Goal: Task Accomplishment & Management: Manage account settings

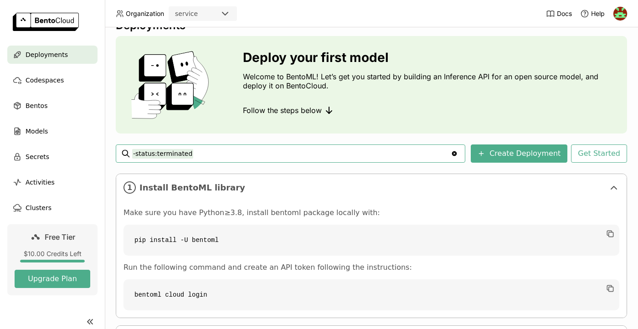
scroll to position [94, 0]
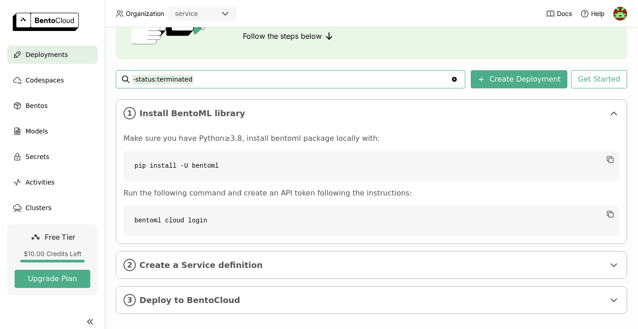
click at [194, 224] on code "bentoml cloud login" at bounding box center [372, 220] width 496 height 31
click at [610, 214] on icon "button" at bounding box center [610, 214] width 9 height 9
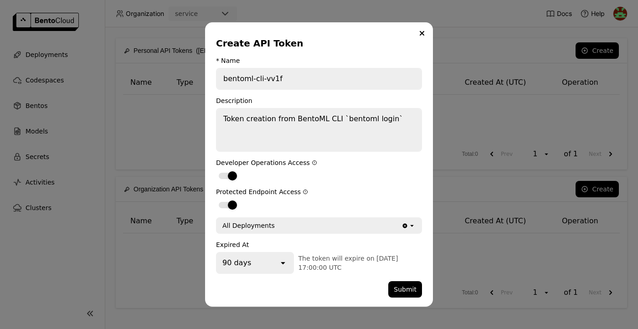
click at [321, 93] on form "* Name bentoml-cli-vv1f Description Token creation from BentoML CLI `bentoml lo…" at bounding box center [319, 177] width 206 height 241
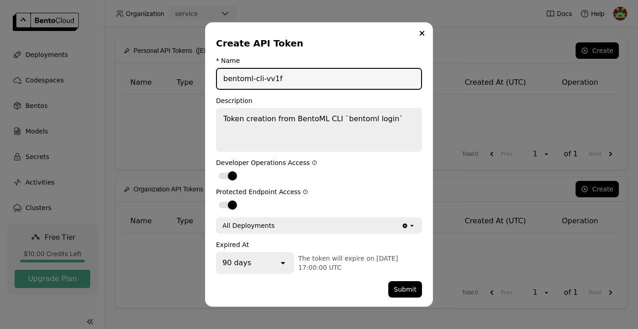
click at [314, 72] on input "bentoml-cli-vv1f" at bounding box center [319, 79] width 204 height 20
type input "o"
type input "object-detection-service"
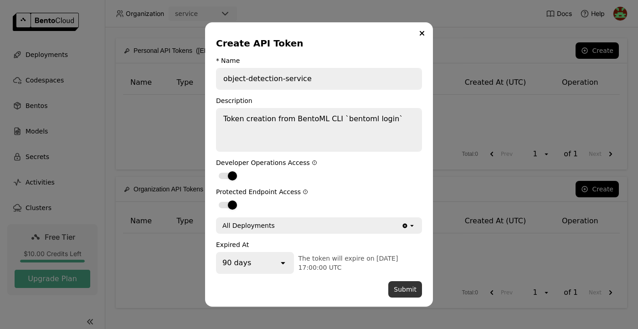
click at [403, 289] on button "Submit" at bounding box center [406, 289] width 34 height 16
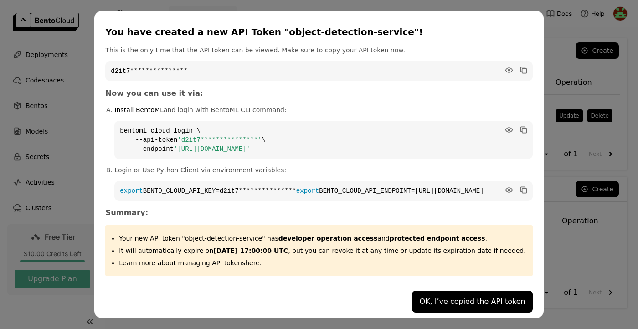
scroll to position [1, 0]
click at [522, 189] on icon "dialog" at bounding box center [524, 191] width 5 height 5
click at [519, 127] on icon "dialog" at bounding box center [523, 129] width 9 height 9
click at [189, 187] on code "**********" at bounding box center [323, 191] width 418 height 20
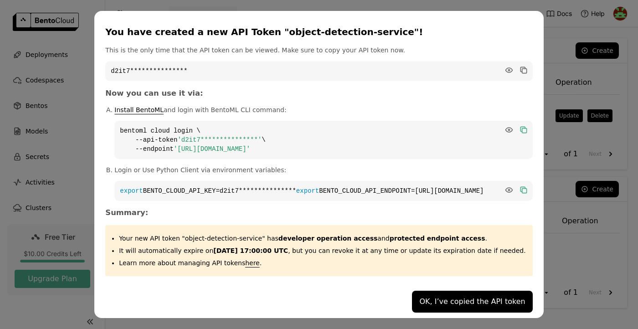
click at [522, 189] on icon "dialog" at bounding box center [524, 191] width 5 height 5
click at [506, 188] on icon "dialog" at bounding box center [509, 190] width 7 height 5
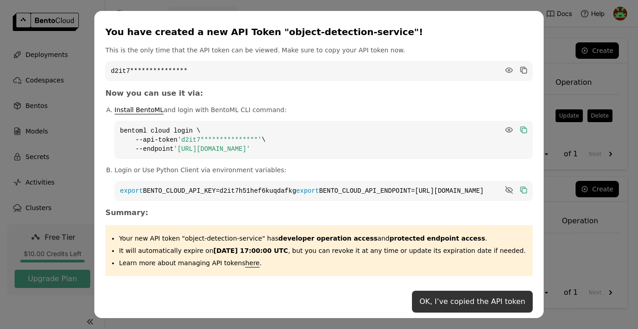
click at [452, 305] on button "OK, I’ve copied the API token" at bounding box center [472, 302] width 120 height 22
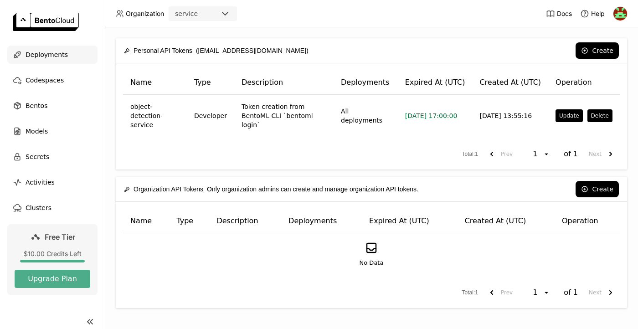
click at [42, 56] on span "Deployments" at bounding box center [47, 54] width 42 height 11
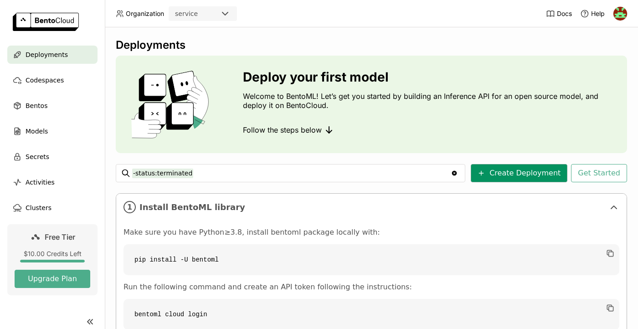
click at [511, 177] on button "Create Deployment" at bounding box center [519, 173] width 97 height 18
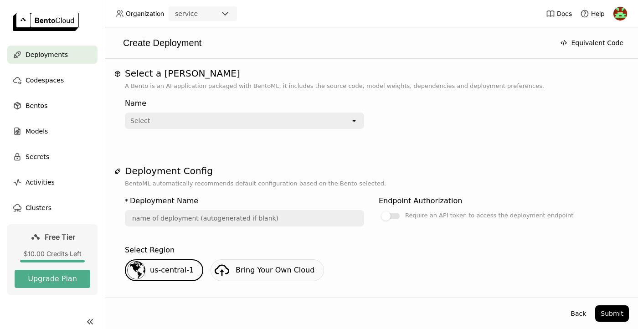
click at [316, 115] on div "Select" at bounding box center [238, 121] width 225 height 15
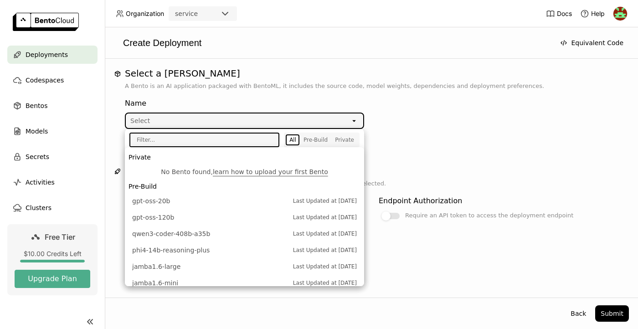
click at [389, 88] on p "A Bento is an AI application packaged with BentoML, it includes the source code…" at bounding box center [371, 86] width 493 height 9
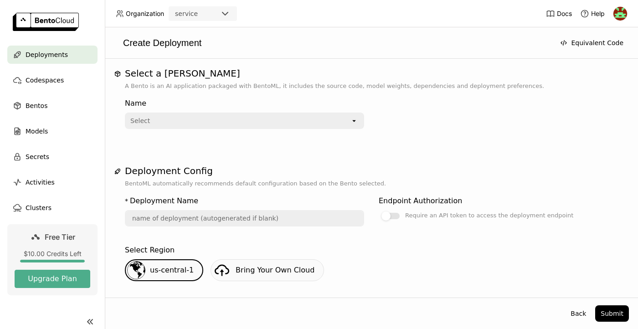
click at [326, 124] on div "Select" at bounding box center [238, 121] width 225 height 15
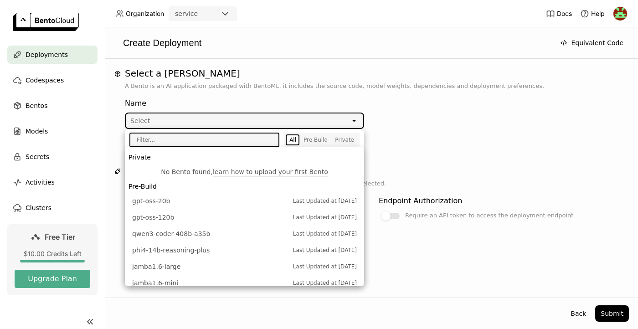
click at [293, 99] on div "Name" at bounding box center [244, 103] width 239 height 11
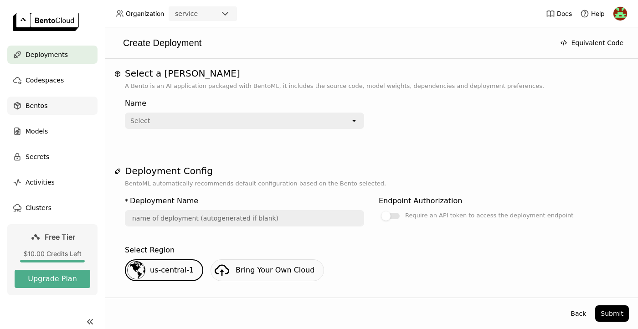
click at [52, 104] on div "Bentos" at bounding box center [52, 106] width 90 height 18
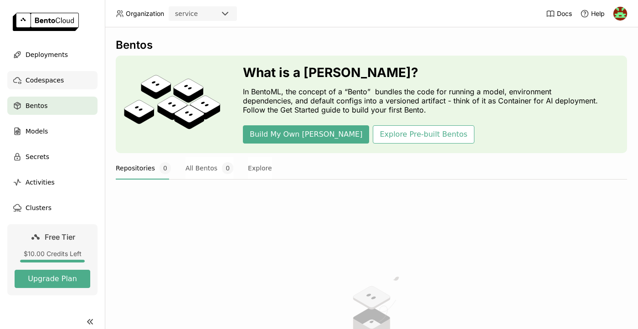
click at [60, 83] on span "Codespaces" at bounding box center [45, 80] width 38 height 11
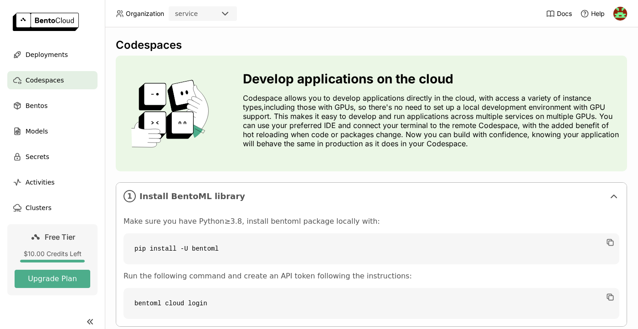
scroll to position [93, 0]
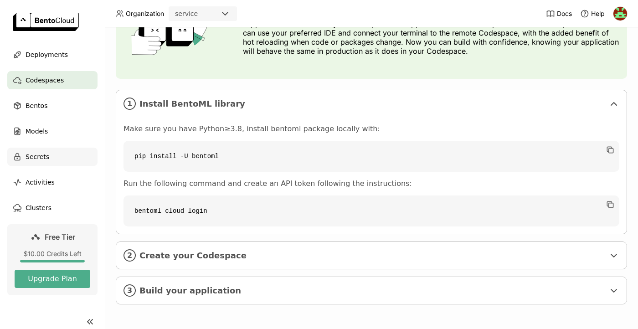
click at [63, 157] on div "Secrets" at bounding box center [52, 157] width 90 height 18
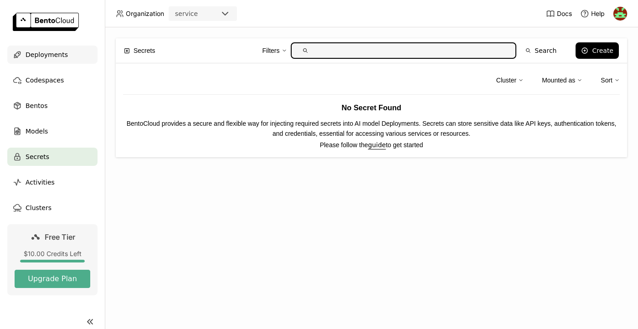
click at [43, 52] on span "Deployments" at bounding box center [47, 54] width 42 height 11
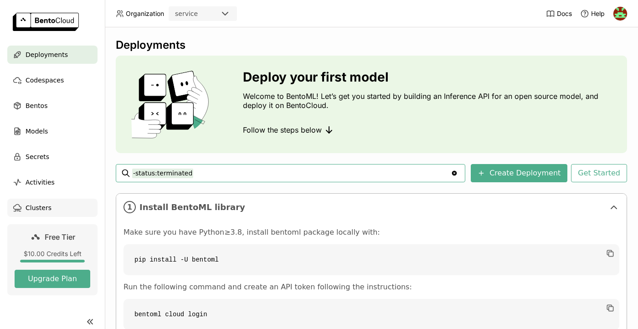
click at [49, 214] on div "Clusters" at bounding box center [52, 208] width 90 height 18
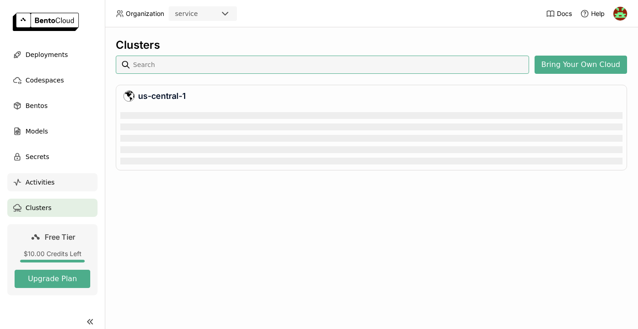
click at [54, 183] on div "Activities" at bounding box center [52, 182] width 90 height 18
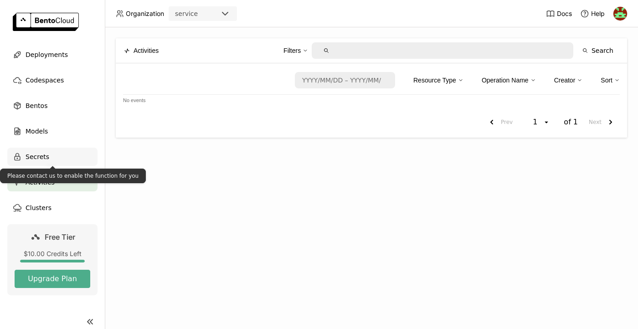
click at [57, 154] on div "Secrets" at bounding box center [52, 157] width 90 height 18
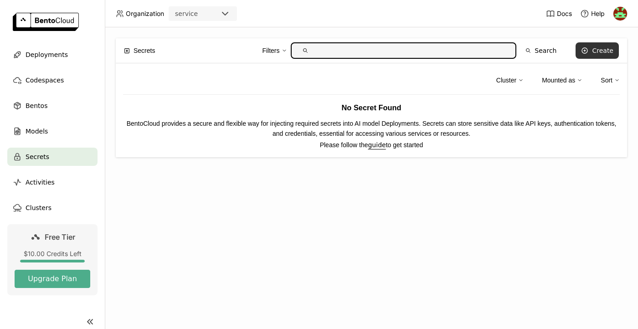
click at [611, 56] on button "Create" at bounding box center [597, 50] width 43 height 16
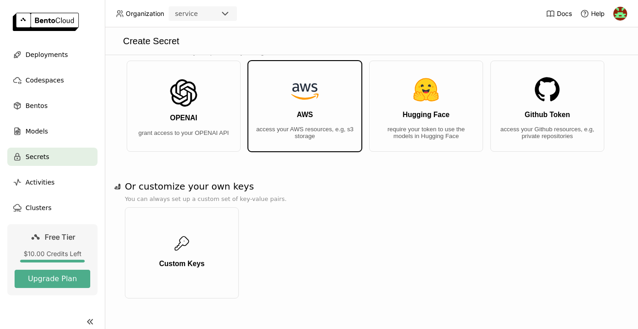
scroll to position [38, 0]
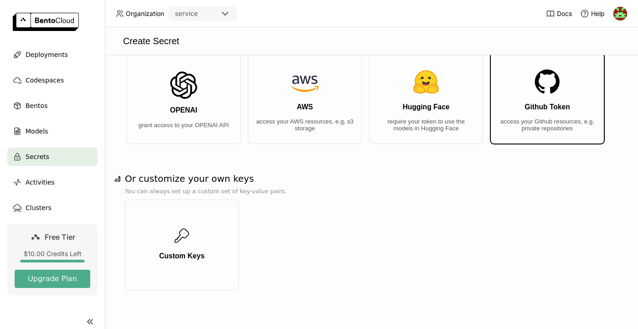
click at [519, 125] on p "access your Github resources, e.g, private repositories" at bounding box center [547, 125] width 99 height 14
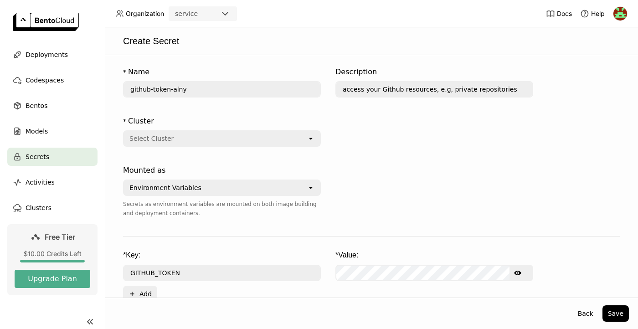
scroll to position [0, 0]
click at [290, 145] on div "Select Cluster" at bounding box center [215, 140] width 183 height 15
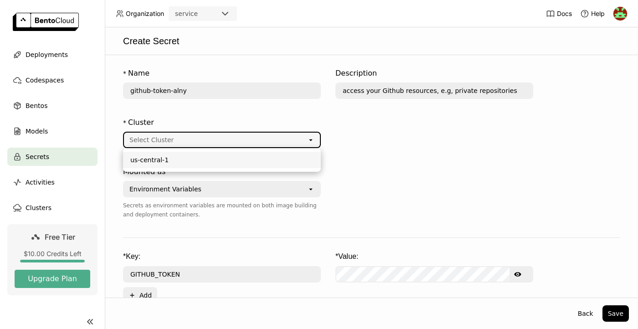
click at [272, 155] on li "us-central-1" at bounding box center [222, 160] width 198 height 16
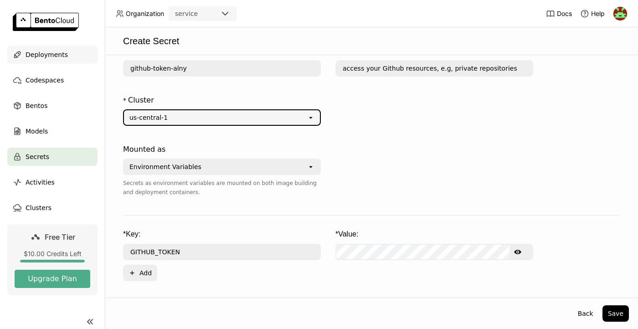
click at [60, 58] on span "Deployments" at bounding box center [47, 54] width 42 height 11
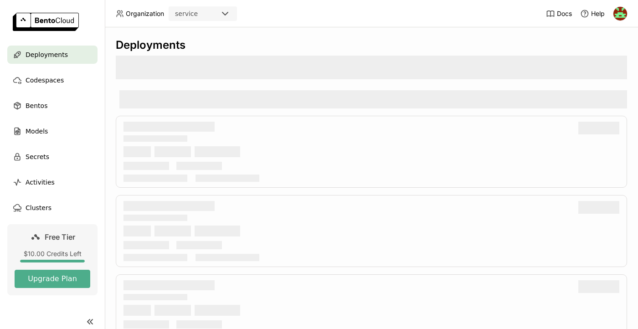
click at [222, 17] on icon at bounding box center [225, 13] width 11 height 11
click at [274, 25] on header "Organization service Docs Help" at bounding box center [319, 13] width 638 height 27
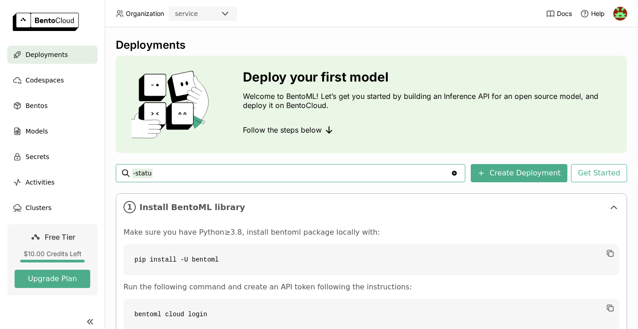
type input "-"
click at [627, 61] on div "Deploy your first model Welcome to BentoML! Let’s get you started by building a…" at bounding box center [372, 105] width 512 height 98
click at [70, 84] on div "Codespaces" at bounding box center [52, 80] width 90 height 18
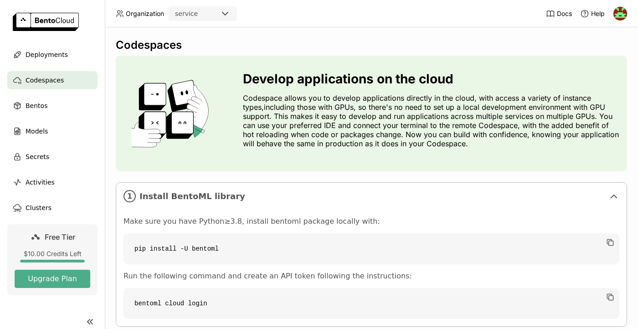
scroll to position [93, 0]
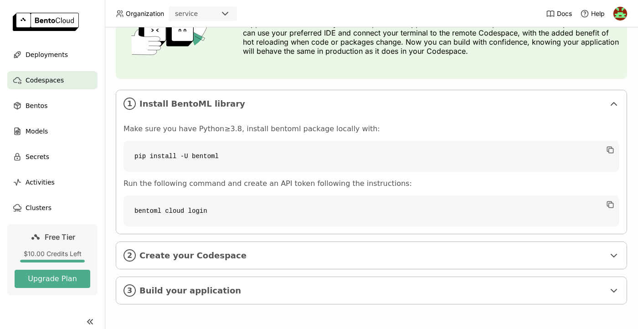
click at [623, 15] on img at bounding box center [621, 14] width 14 height 14
click at [610, 63] on span "API Tokens" at bounding box center [606, 61] width 32 height 8
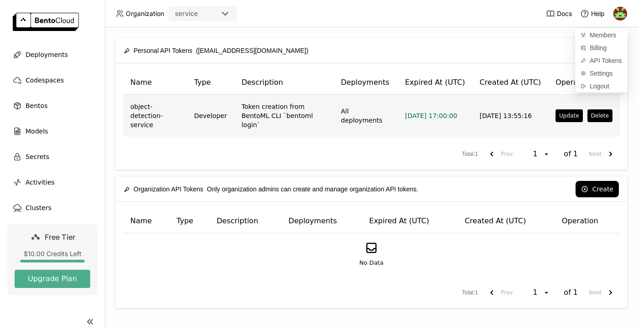
click at [316, 134] on td "Token creation from BentoML CLI `bentoml login`" at bounding box center [283, 116] width 99 height 42
click at [564, 116] on button "Update" at bounding box center [569, 115] width 27 height 13
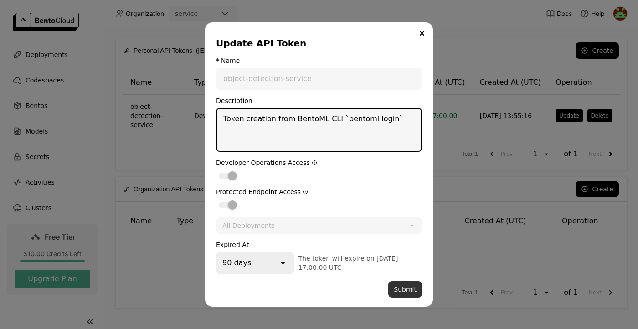
click at [415, 296] on button "Submit" at bounding box center [406, 289] width 34 height 16
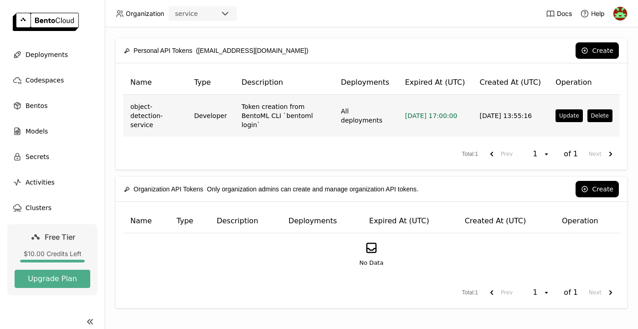
click at [381, 119] on td "All deployments" at bounding box center [366, 116] width 64 height 42
click at [311, 109] on td "Token creation from BentoML CLI `bentoml login`" at bounding box center [283, 116] width 99 height 42
click at [600, 125] on td "Update Delete" at bounding box center [585, 116] width 72 height 42
click at [605, 118] on button "Delete" at bounding box center [600, 115] width 25 height 13
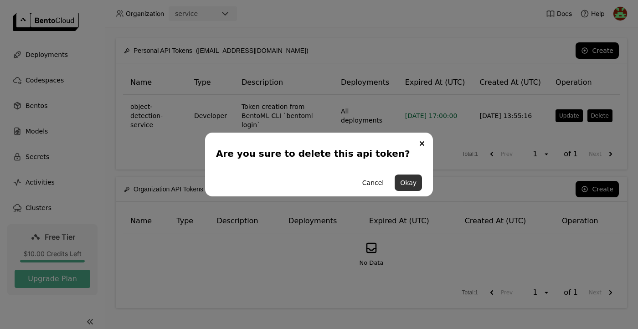
click at [417, 185] on button "Okay" at bounding box center [408, 183] width 27 height 16
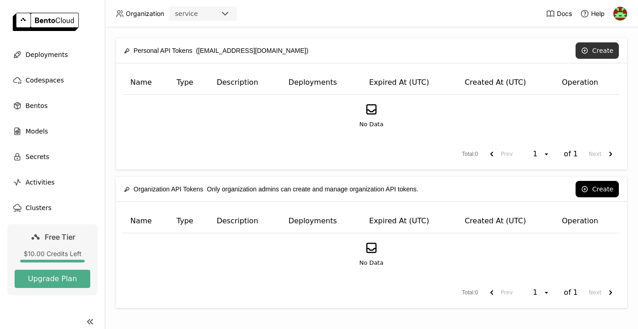
click at [599, 51] on button "Create" at bounding box center [597, 50] width 43 height 16
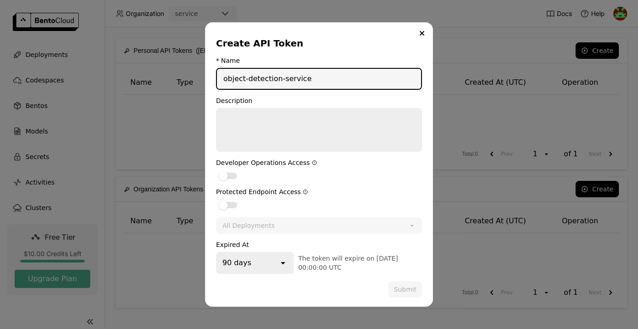
type input "object-detection-service"
click at [229, 169] on div "Developer Operations Access" at bounding box center [319, 170] width 206 height 22
click at [229, 170] on label "dialog" at bounding box center [319, 175] width 206 height 11
click at [216, 170] on input "dialog" at bounding box center [216, 170] width 0 height 0
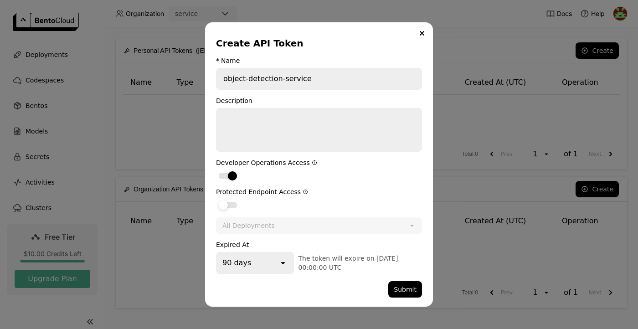
click at [228, 206] on div "dialog" at bounding box center [228, 205] width 18 height 6
click at [216, 199] on input "dialog" at bounding box center [216, 199] width 0 height 0
click at [307, 230] on div "All Deployments" at bounding box center [309, 225] width 185 height 15
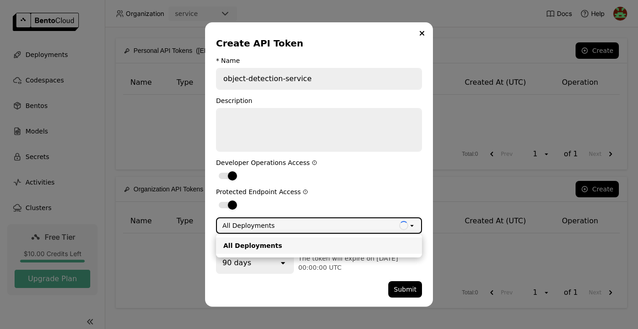
click at [347, 193] on div "Protected Endpoint Access" at bounding box center [319, 191] width 206 height 7
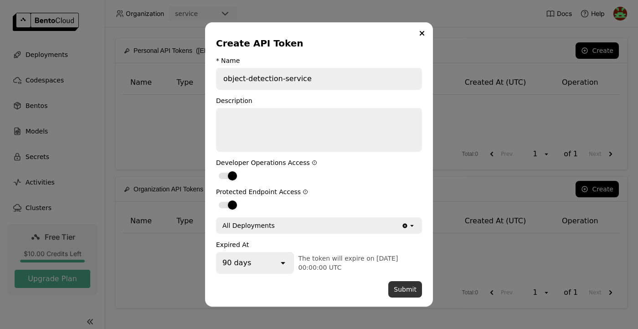
click at [402, 287] on button "Submit" at bounding box center [406, 289] width 34 height 16
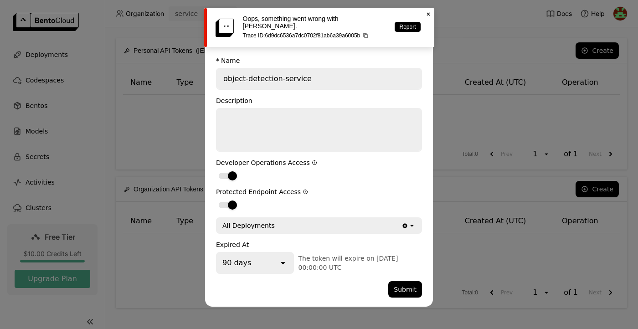
click at [427, 15] on icon at bounding box center [428, 14] width 3 height 3
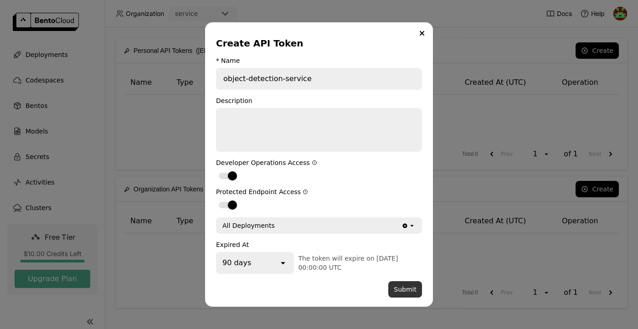
click at [401, 294] on button "Submit" at bounding box center [406, 289] width 34 height 16
click at [407, 292] on button "Submit" at bounding box center [406, 289] width 34 height 16
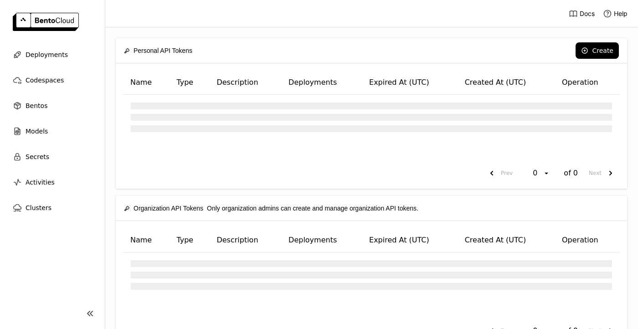
click at [583, 59] on div "Personal API Tokens Create" at bounding box center [371, 50] width 495 height 25
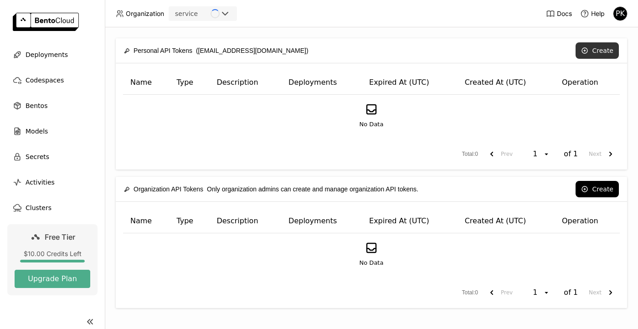
click at [590, 54] on button "Create" at bounding box center [597, 50] width 43 height 16
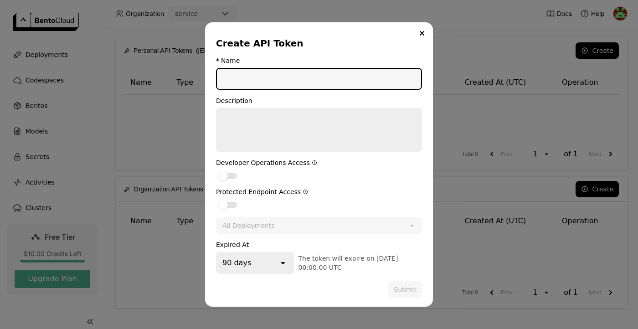
click at [300, 78] on input "dialog" at bounding box center [319, 79] width 204 height 20
type input "o"
type input "obj-detection-service"
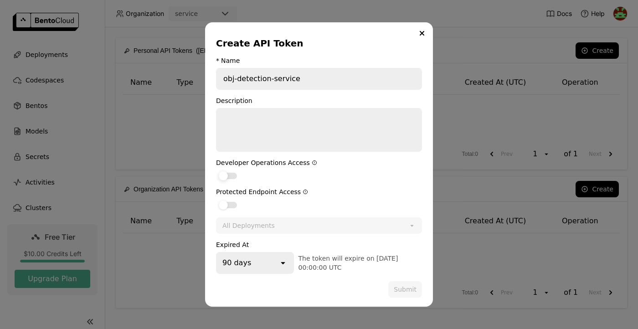
click at [230, 175] on div "dialog" at bounding box center [228, 176] width 18 height 6
click at [216, 170] on input "dialog" at bounding box center [216, 170] width 0 height 0
click at [229, 207] on div "dialog" at bounding box center [228, 205] width 18 height 6
click at [216, 199] on input "dialog" at bounding box center [216, 199] width 0 height 0
click at [399, 286] on button "Submit" at bounding box center [406, 289] width 34 height 16
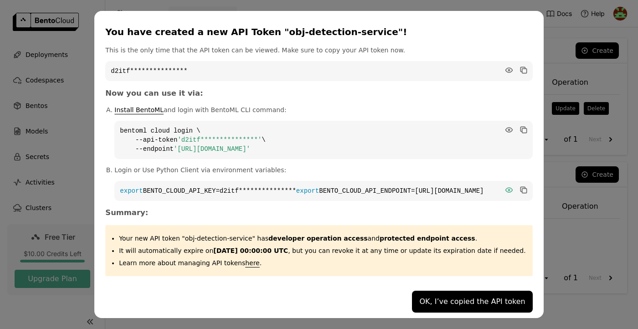
click at [506, 188] on icon "dialog" at bounding box center [509, 190] width 7 height 5
drag, startPoint x: 327, startPoint y: 185, endPoint x: 158, endPoint y: 185, distance: 168.7
click at [158, 185] on code "export BENTO_CLOUD_API_KEY=d2itf0d1hef30a6i7idg export BENTO_CLOUD_API_ENDPOINT…" at bounding box center [323, 191] width 418 height 20
copy code "BENTO_CLOUD_API_KEY=d2itf0d1hef30a6i7idg"
drag, startPoint x: 386, startPoint y: 195, endPoint x: 254, endPoint y: 193, distance: 131.8
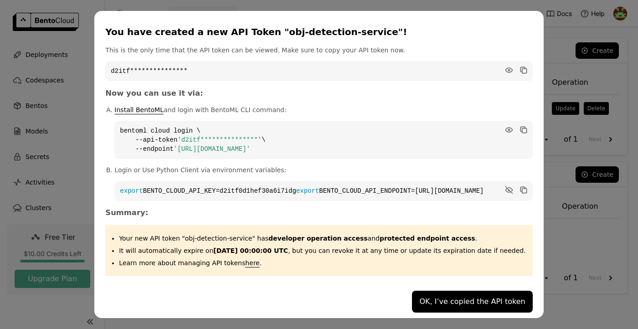
click at [254, 193] on code "export BENTO_CLOUD_API_KEY=d2itf0d1hef30a6i7idg export BENTO_CLOUD_API_ENDPOINT…" at bounding box center [323, 191] width 418 height 20
copy code "https://service.cloud.bentoml.com"
click at [506, 68] on icon "dialog" at bounding box center [509, 70] width 7 height 5
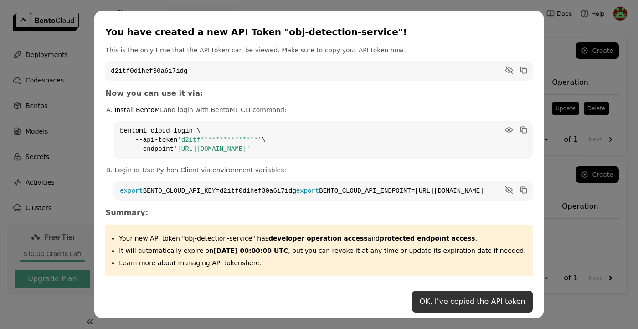
click at [465, 302] on button "OK, I’ve copied the API token" at bounding box center [472, 302] width 120 height 22
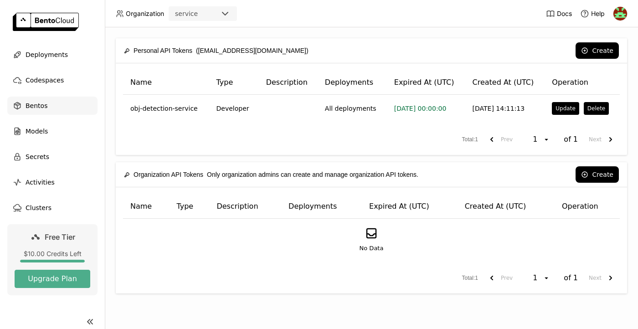
click at [52, 107] on div "Bentos" at bounding box center [52, 106] width 90 height 18
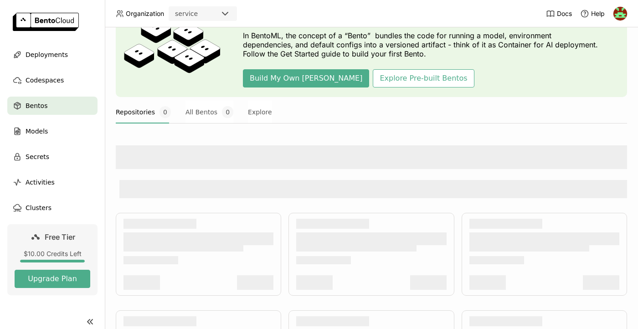
scroll to position [44, 0]
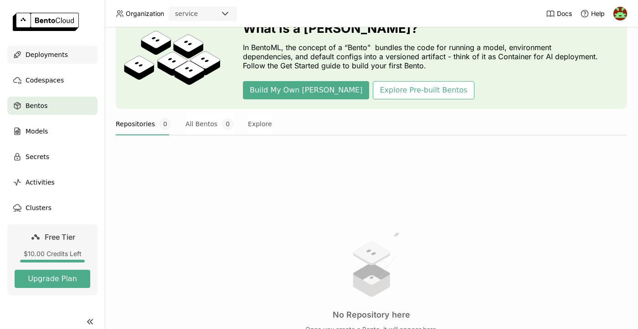
click at [53, 52] on span "Deployments" at bounding box center [47, 54] width 42 height 11
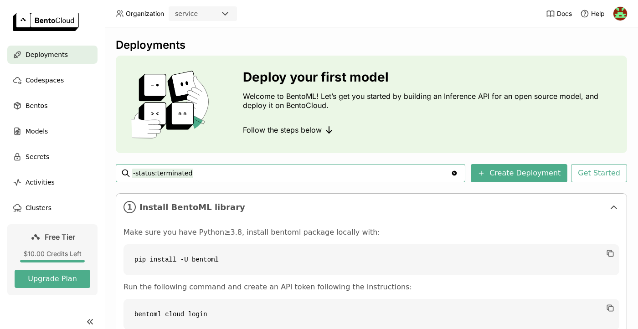
scroll to position [104, 0]
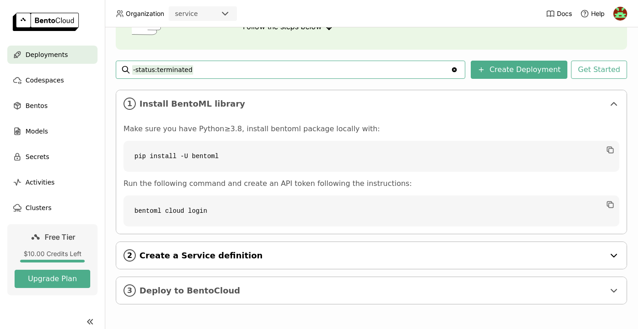
click at [235, 254] on span "Create a Service definition" at bounding box center [373, 256] width 466 height 10
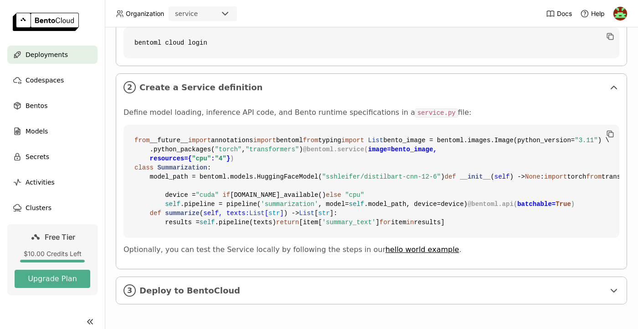
scroll to position [421, 0]
click at [226, 288] on span "Deploy to BentoCloud" at bounding box center [373, 291] width 466 height 10
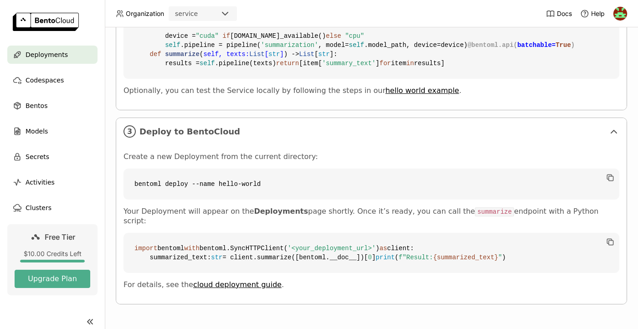
scroll to position [614, 0]
click at [586, 247] on code "import bentoml with bentoml.SyncHTTPClient( '<your_deployment_url>' ) as client…" at bounding box center [372, 253] width 496 height 40
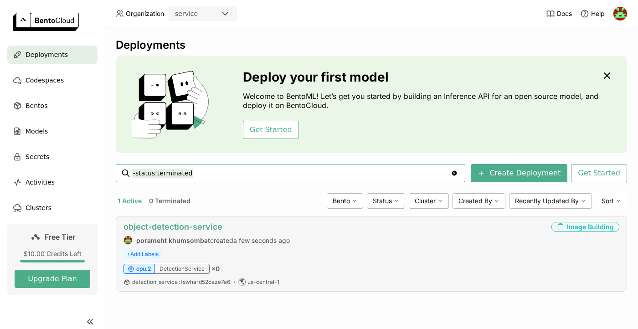
click at [215, 224] on link "object-detection-service" at bounding box center [173, 227] width 99 height 10
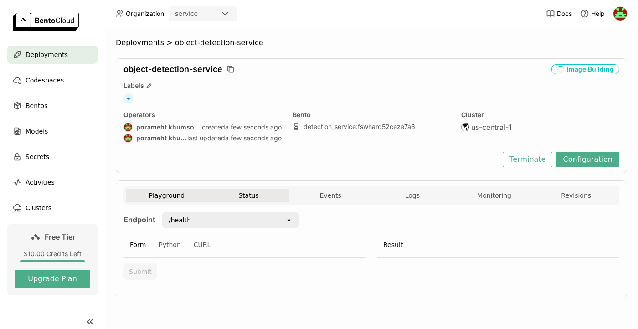
click at [261, 197] on button "Status" at bounding box center [249, 196] width 82 height 14
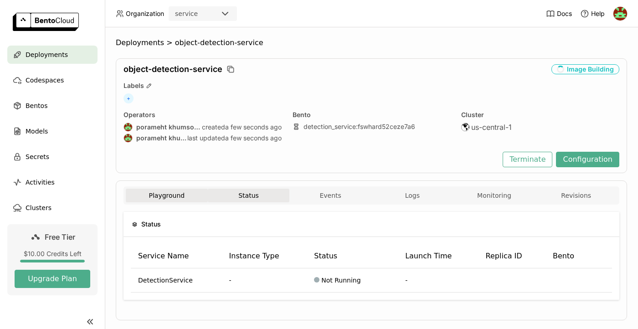
click at [172, 196] on button "Playground" at bounding box center [167, 196] width 82 height 14
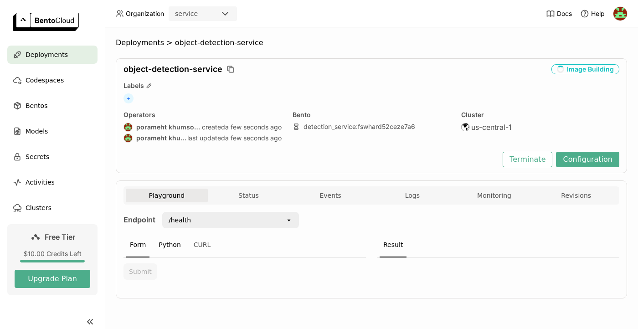
click at [169, 249] on div "Python" at bounding box center [170, 245] width 30 height 25
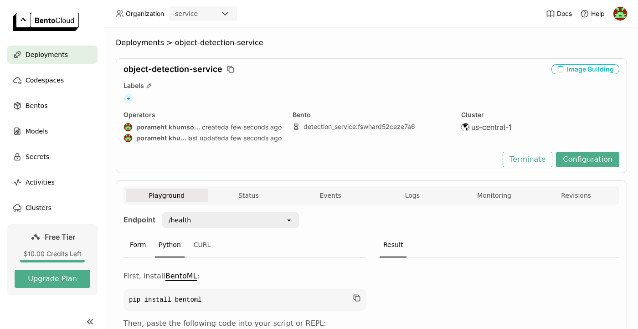
click at [133, 249] on div "Form" at bounding box center [137, 245] width 23 height 25
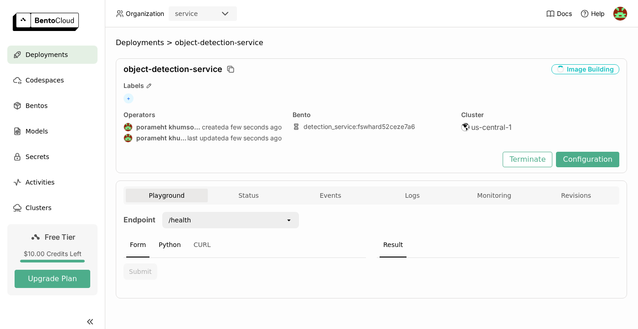
click at [172, 246] on div "Python" at bounding box center [170, 245] width 30 height 25
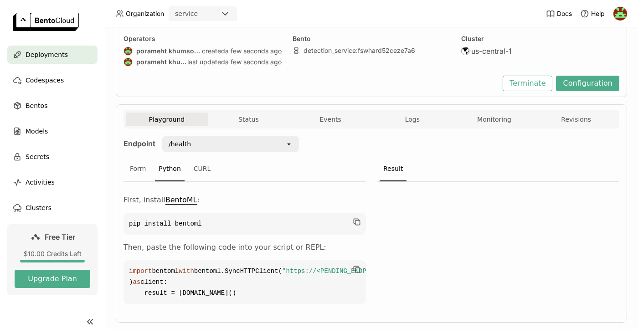
scroll to position [127, 0]
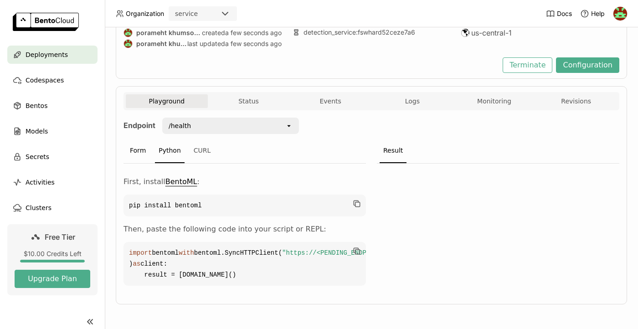
click at [138, 139] on div "Form" at bounding box center [137, 151] width 23 height 25
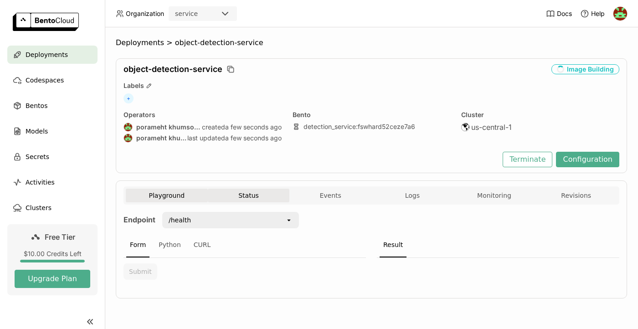
click at [238, 192] on button "Status" at bounding box center [249, 196] width 82 height 14
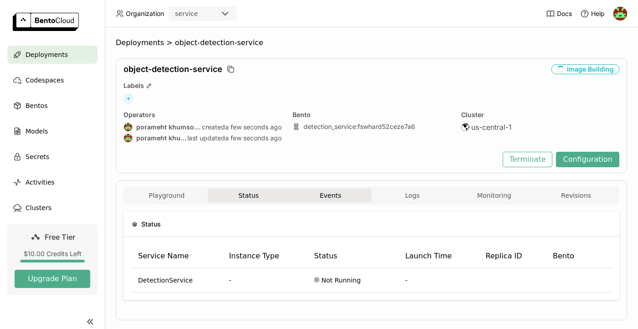
click at [347, 192] on button "Events" at bounding box center [331, 196] width 82 height 14
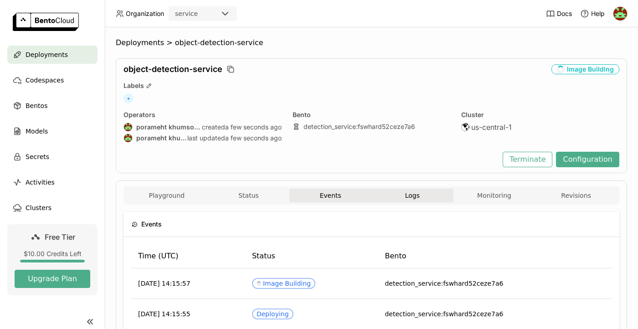
scroll to position [71, 0]
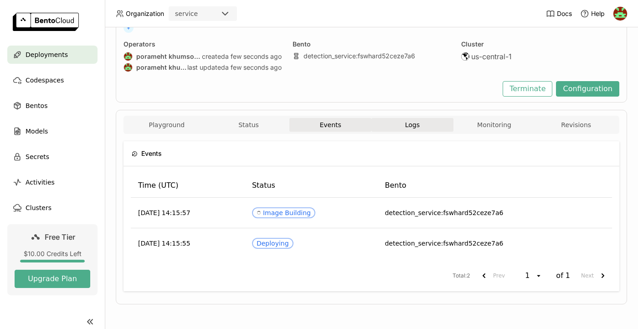
click at [390, 123] on button "Logs" at bounding box center [413, 125] width 82 height 14
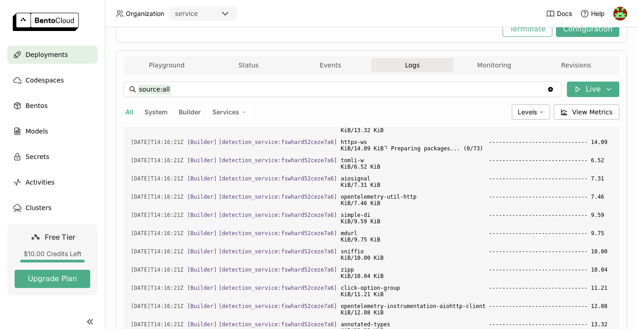
scroll to position [40, 0]
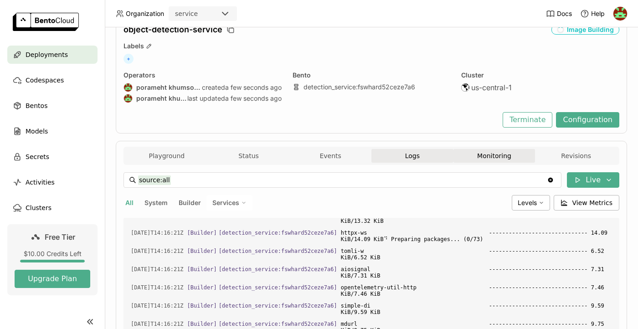
click at [497, 157] on button "Monitoring" at bounding box center [495, 156] width 82 height 14
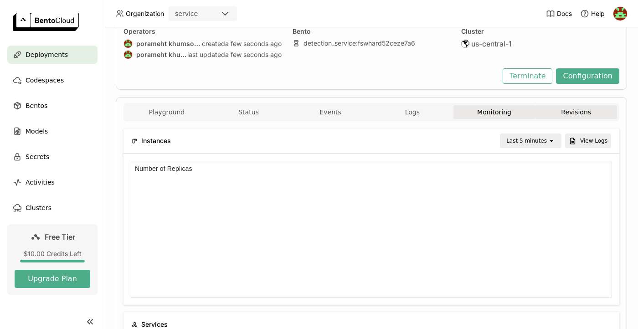
click at [565, 106] on button "Revisions" at bounding box center [576, 112] width 82 height 14
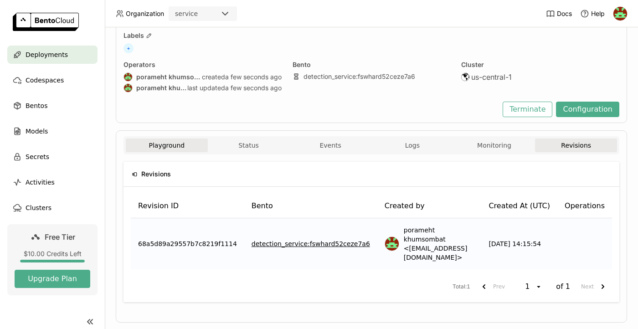
click at [174, 147] on button "Playground" at bounding box center [167, 146] width 82 height 14
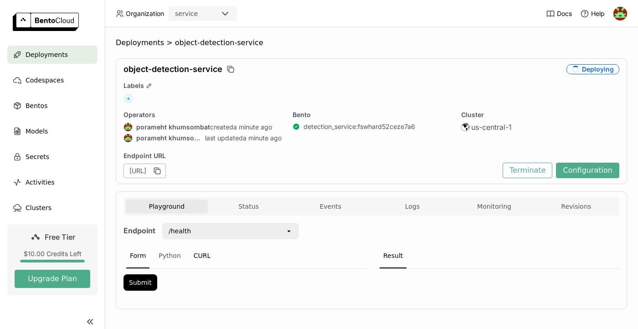
click at [205, 249] on div "CURL" at bounding box center [202, 256] width 25 height 25
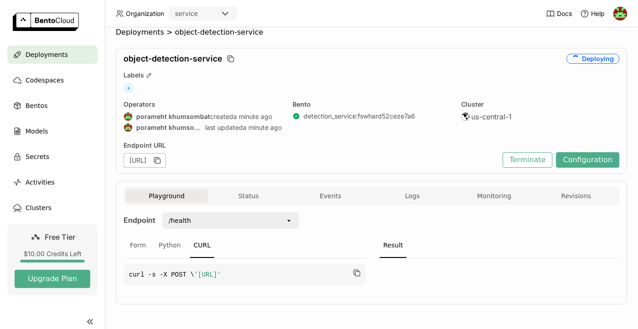
click at [221, 279] on span "'https://object-detection-service-acd5d143.mt-guc1.bentoml.ai/health'" at bounding box center [207, 274] width 27 height 7
drag, startPoint x: 313, startPoint y: 285, endPoint x: 223, endPoint y: 285, distance: 90.3
click at [221, 279] on span "'https://object-detection-service-acd5d143.mt-guc1.bentoml.ai/health'" at bounding box center [207, 274] width 27 height 7
click at [194, 279] on span "'https://object-detection-service-acd5d143.mt-guc1.bentoml.ai/health'" at bounding box center [207, 274] width 27 height 7
copy span "[URL]"
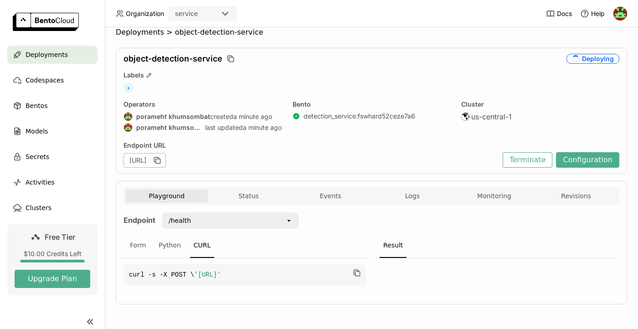
copy span "[URL]"
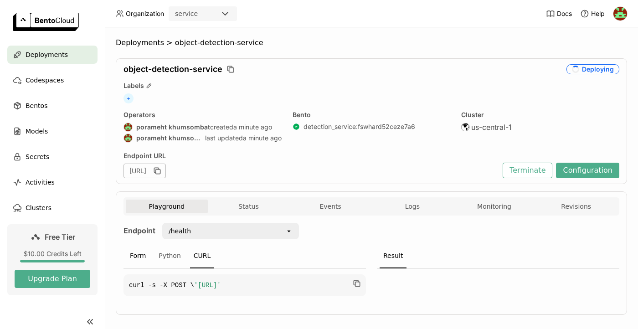
click at [142, 253] on div "Form" at bounding box center [137, 256] width 23 height 25
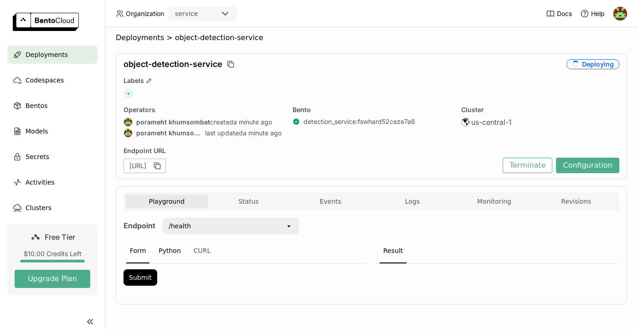
click at [176, 251] on div "Python" at bounding box center [170, 251] width 30 height 25
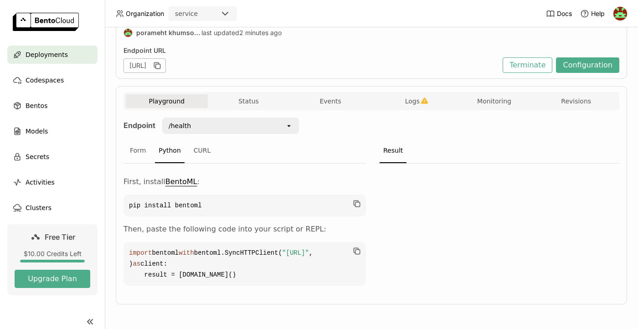
click at [620, 173] on div "Playground Status Events Logs Monitoring Revisions Endpoint /health open Form P…" at bounding box center [372, 195] width 512 height 218
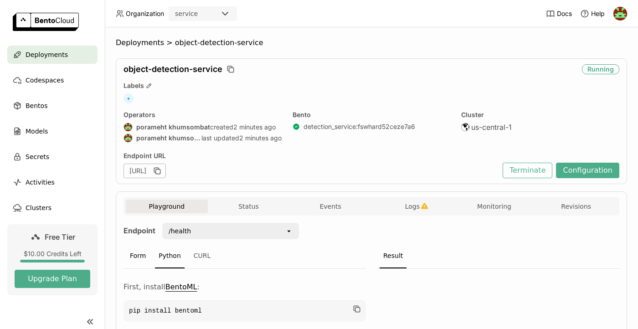
click at [140, 256] on div "Form" at bounding box center [137, 256] width 23 height 25
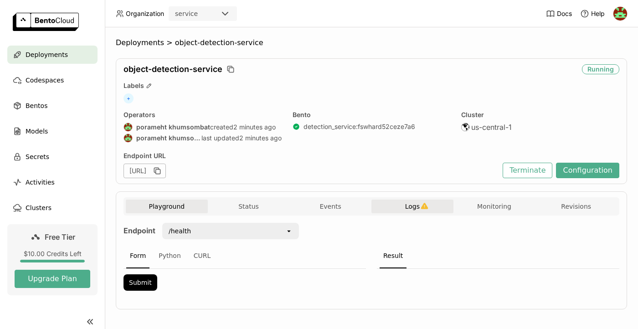
click at [404, 201] on button "Logs" at bounding box center [413, 207] width 82 height 14
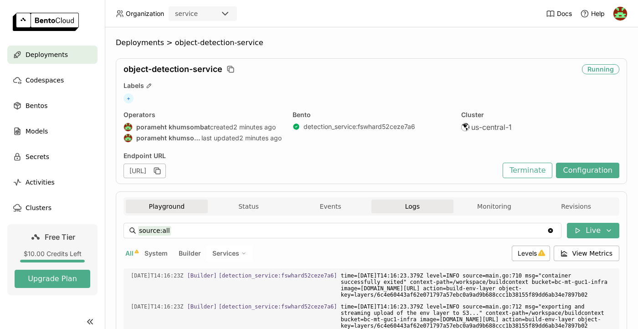
click at [188, 208] on button "Playground" at bounding box center [167, 207] width 82 height 14
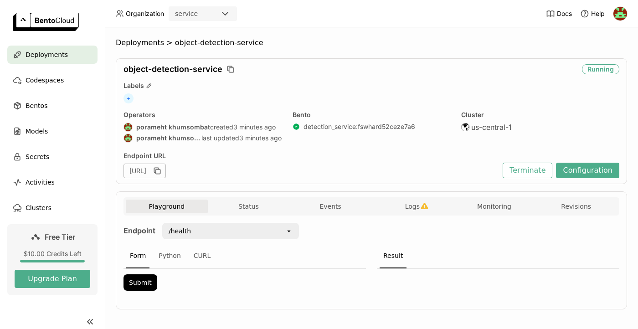
scroll to position [5, 0]
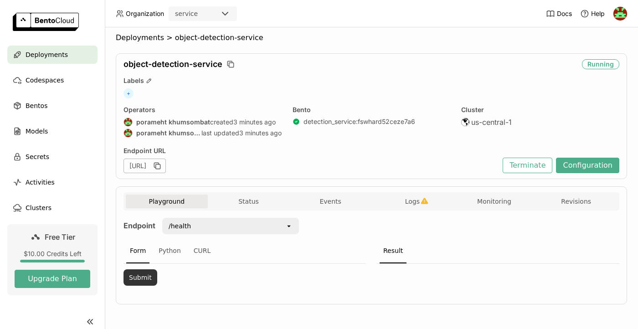
click at [140, 278] on button "Submit" at bounding box center [141, 278] width 34 height 16
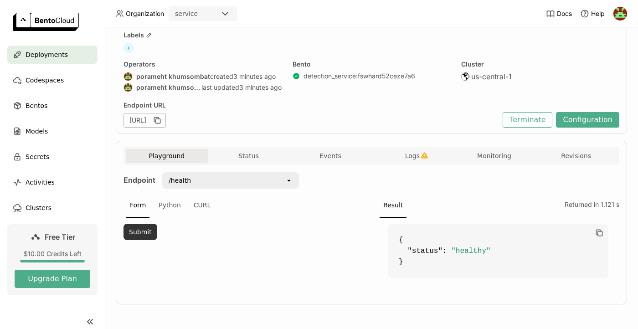
click at [146, 226] on button "Submit" at bounding box center [141, 232] width 34 height 16
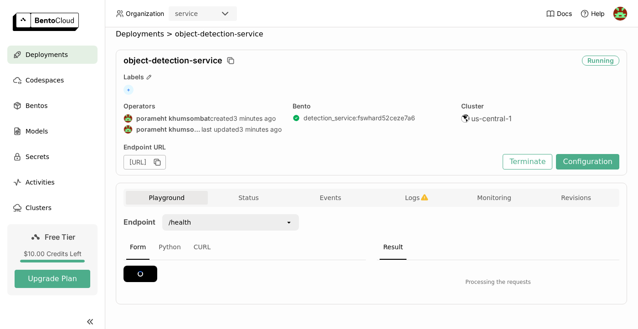
click at [281, 226] on div "/health" at bounding box center [224, 222] width 122 height 15
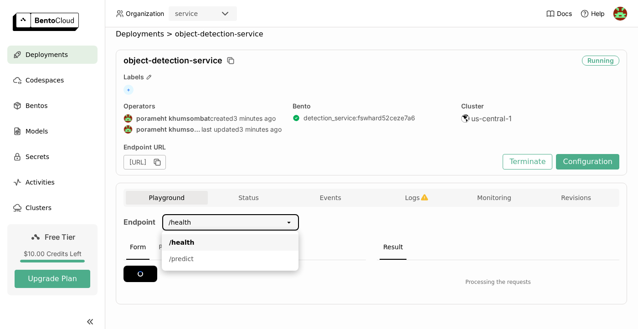
click at [290, 226] on icon "open" at bounding box center [288, 222] width 7 height 7
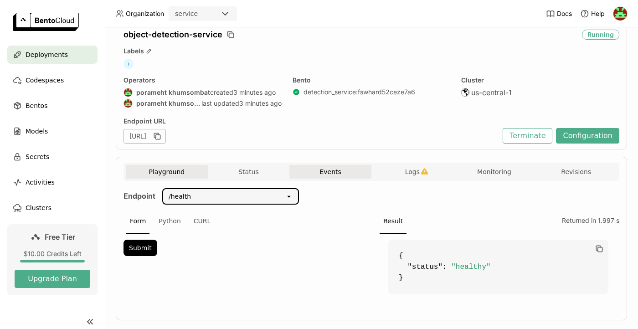
scroll to position [51, 0]
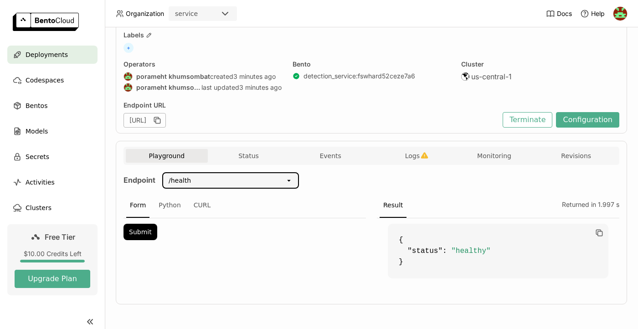
click at [290, 178] on icon "open" at bounding box center [288, 180] width 7 height 7
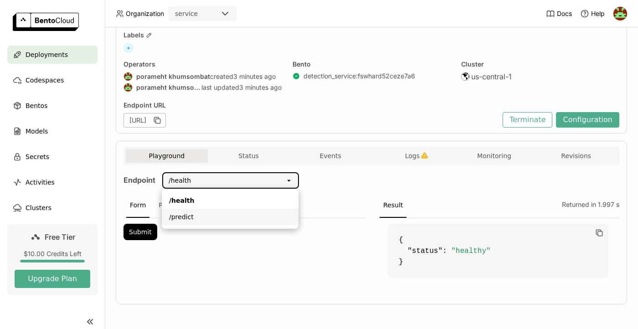
click at [257, 212] on li "/predict" at bounding box center [230, 217] width 137 height 16
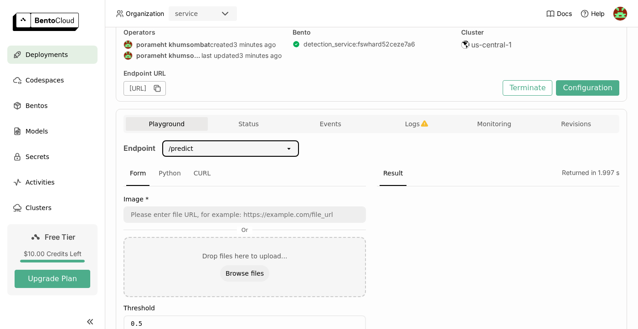
scroll to position [151, 0]
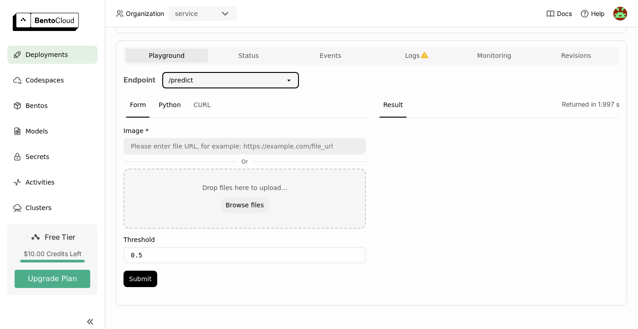
click at [163, 107] on div "Python" at bounding box center [170, 105] width 30 height 25
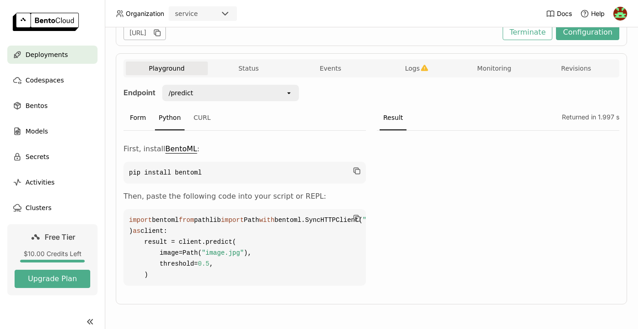
click at [143, 107] on div "Form" at bounding box center [137, 118] width 23 height 25
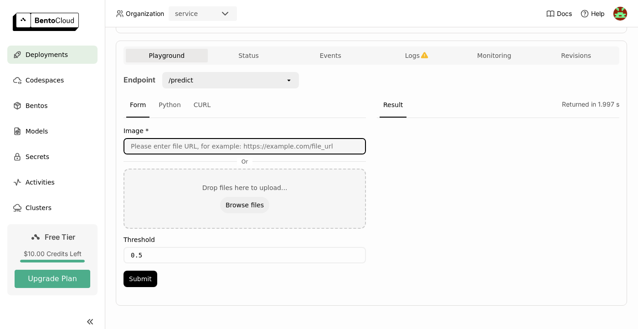
click at [230, 148] on input "url" at bounding box center [244, 146] width 241 height 15
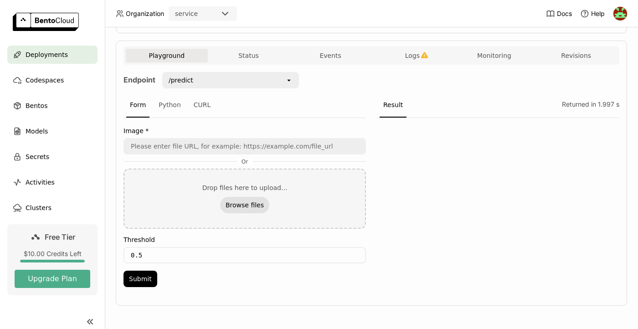
click at [252, 207] on button "Browse files" at bounding box center [244, 205] width 49 height 16
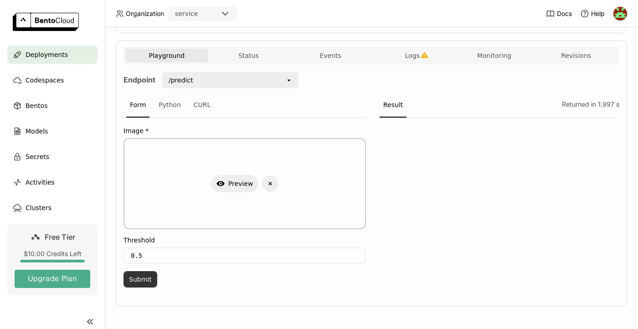
click at [143, 280] on button "Submit" at bounding box center [141, 279] width 34 height 16
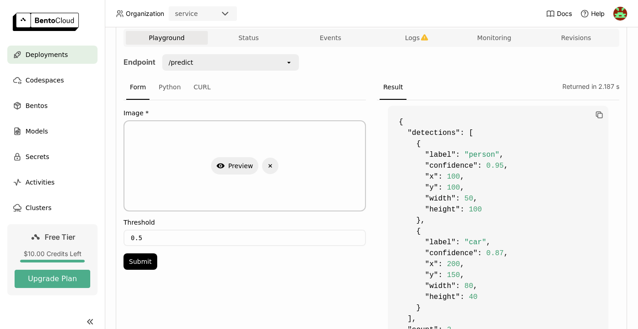
scroll to position [161, 0]
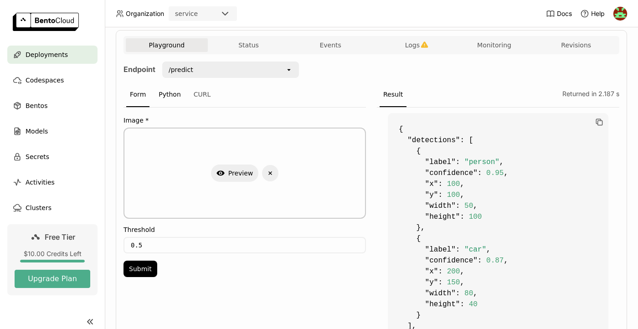
click at [178, 98] on div "Python" at bounding box center [170, 95] width 30 height 25
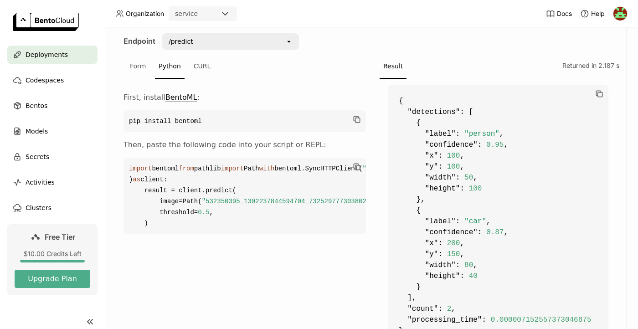
scroll to position [175, 0]
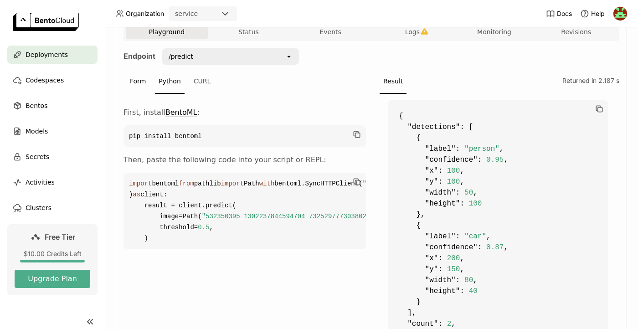
click at [141, 76] on div "Form" at bounding box center [137, 81] width 23 height 25
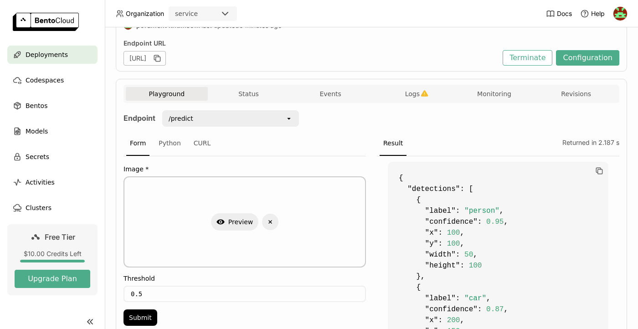
scroll to position [0, 2]
click at [499, 93] on button "Monitoring" at bounding box center [495, 94] width 82 height 14
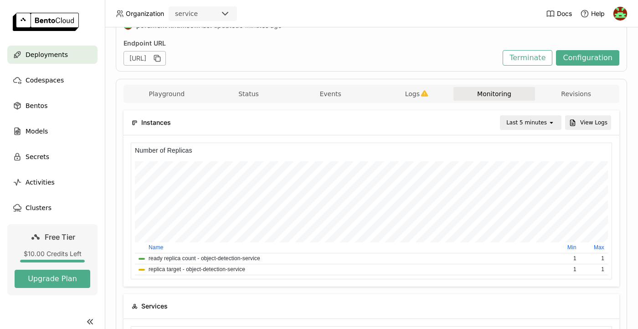
scroll to position [35, 0]
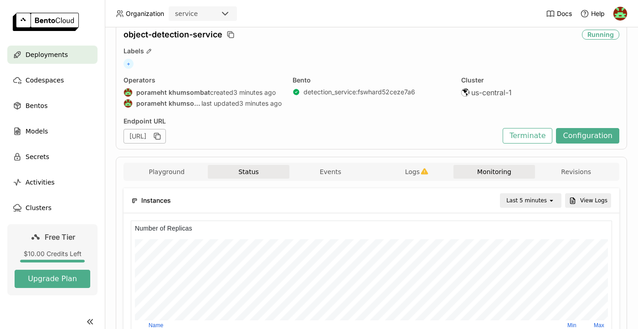
click at [233, 171] on button "Status" at bounding box center [249, 172] width 82 height 14
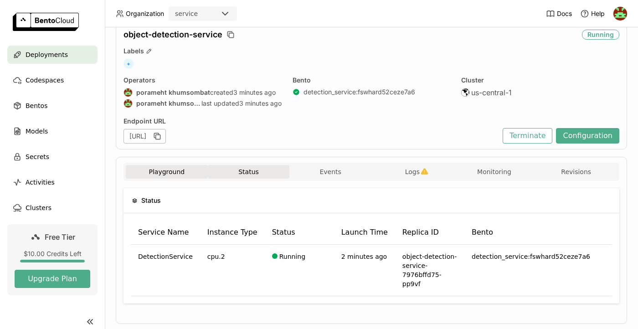
click at [194, 171] on button "Playground" at bounding box center [167, 172] width 82 height 14
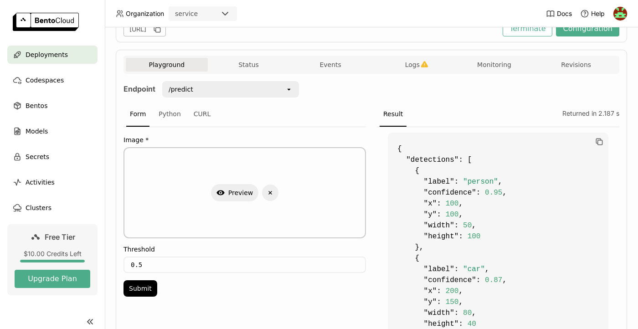
scroll to position [136, 0]
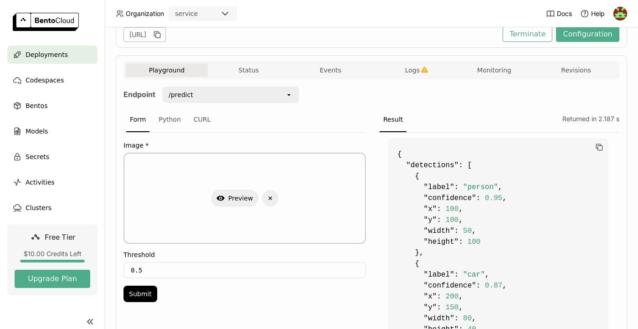
click at [290, 93] on icon "open" at bounding box center [288, 94] width 7 height 7
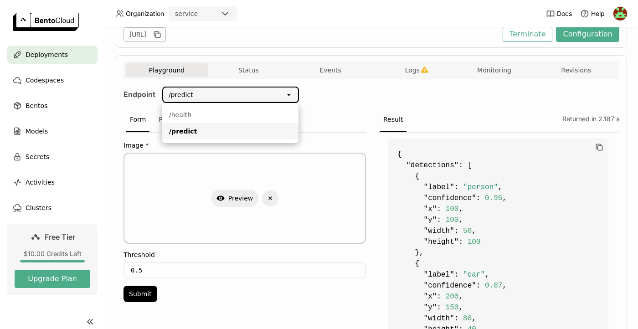
click at [320, 99] on div "Endpoint /predict open Form Python CURL Image * Show Preview Delete Threshold 0…" at bounding box center [372, 250] width 496 height 327
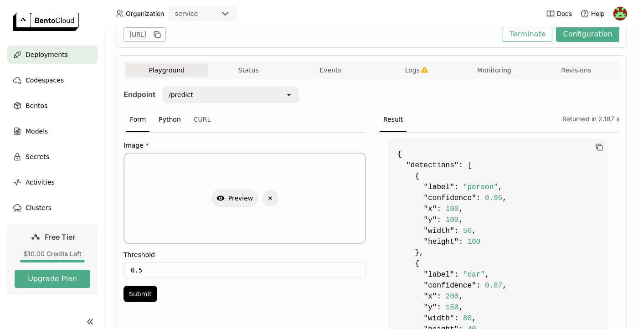
click at [169, 119] on div "Python" at bounding box center [170, 120] width 30 height 25
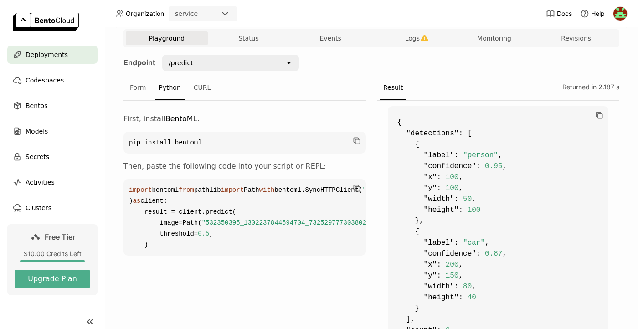
scroll to position [155, 0]
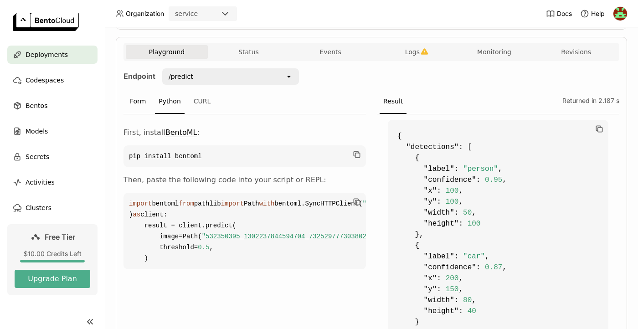
click at [137, 102] on div "Form" at bounding box center [137, 101] width 23 height 25
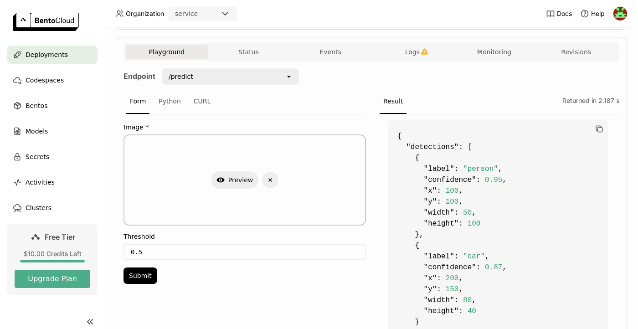
scroll to position [115, 0]
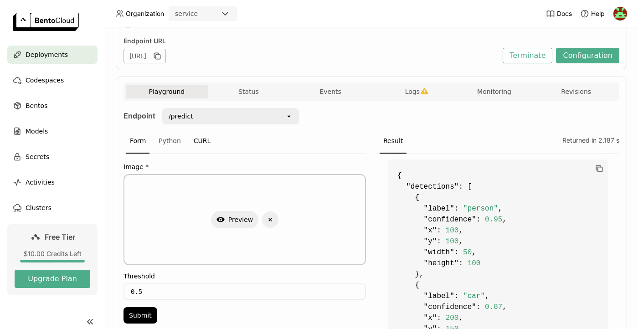
click at [204, 149] on div "CURL" at bounding box center [202, 141] width 25 height 25
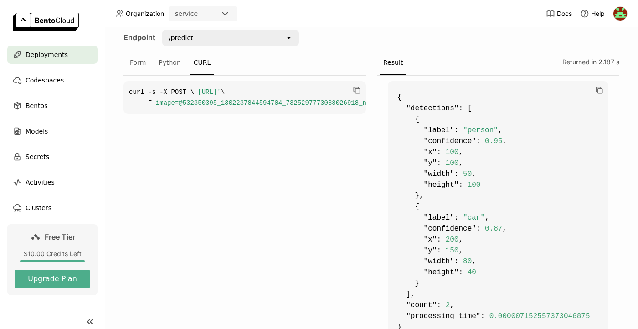
scroll to position [149, 0]
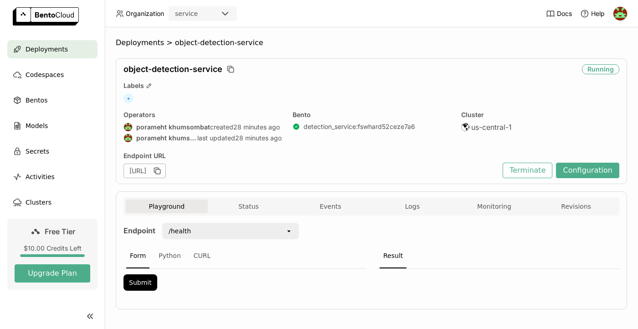
scroll to position [5, 0]
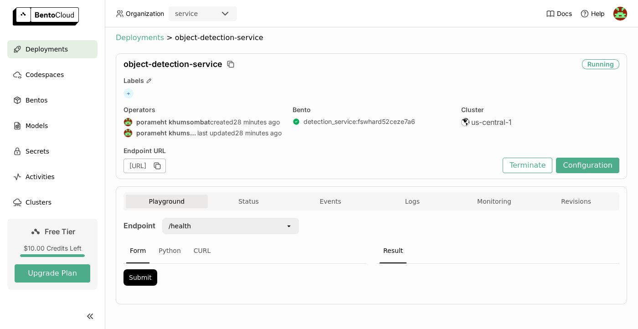
click at [134, 36] on span "Deployments" at bounding box center [140, 37] width 48 height 9
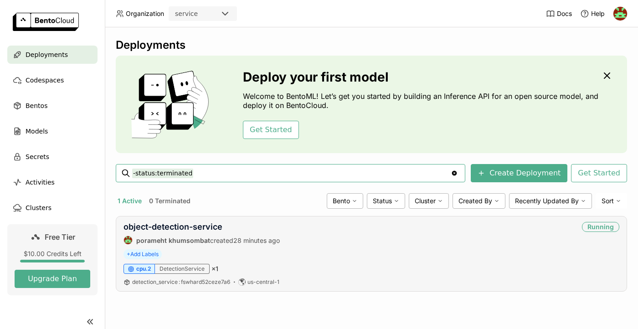
click at [194, 270] on div "DetectionService" at bounding box center [182, 269] width 55 height 10
click at [158, 227] on link "object-detection-service" at bounding box center [173, 227] width 99 height 10
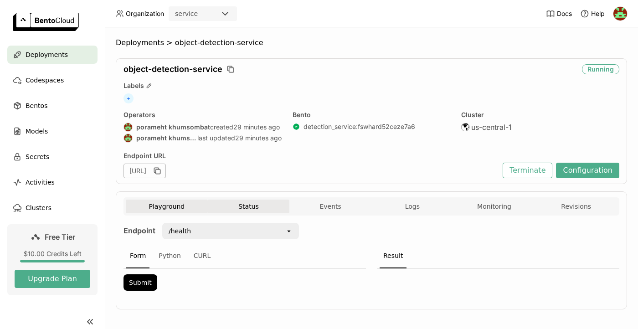
scroll to position [5, 0]
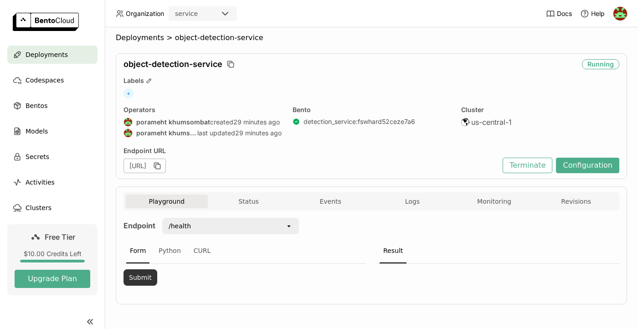
click at [143, 275] on button "Submit" at bounding box center [141, 278] width 34 height 16
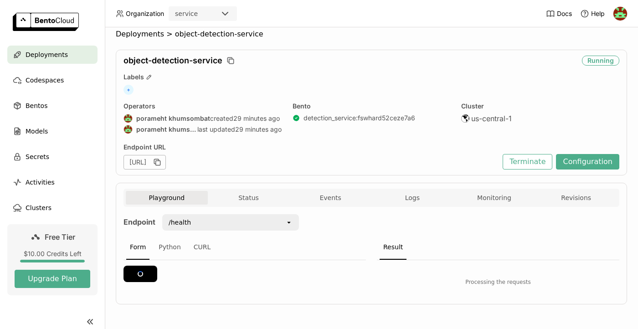
scroll to position [0, 0]
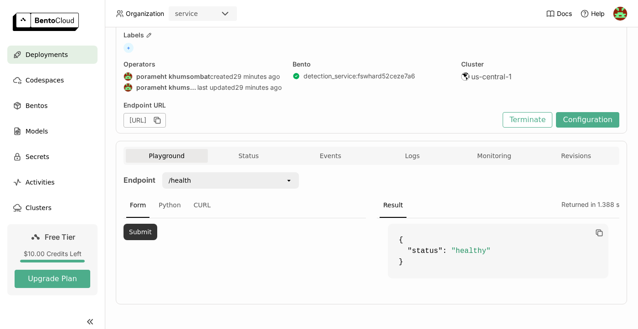
click at [145, 227] on button "Submit" at bounding box center [141, 232] width 34 height 16
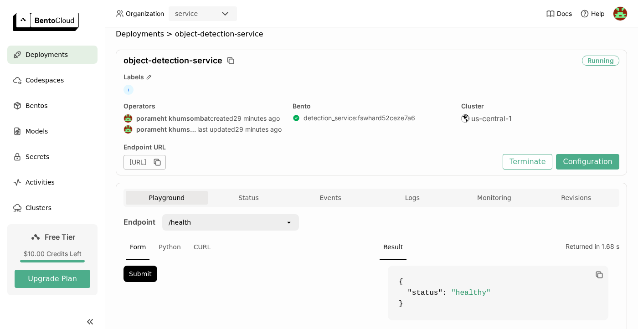
scroll to position [51, 0]
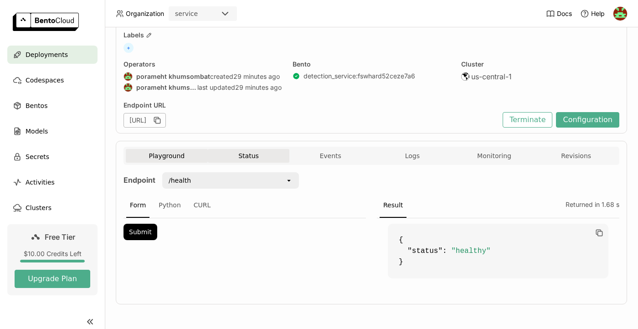
click at [250, 159] on button "Status" at bounding box center [249, 156] width 82 height 14
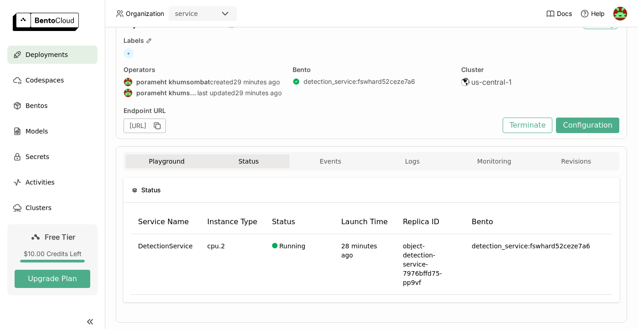
click at [176, 167] on button "Playground" at bounding box center [167, 162] width 82 height 14
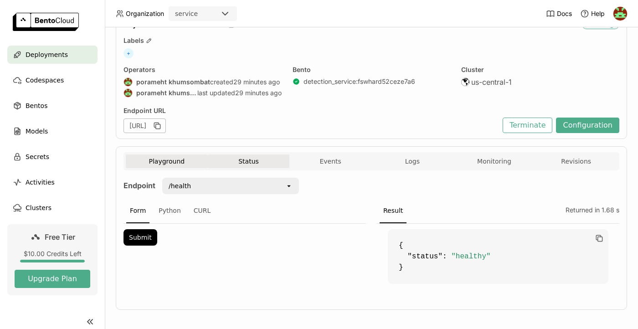
click at [250, 166] on button "Status" at bounding box center [249, 162] width 82 height 14
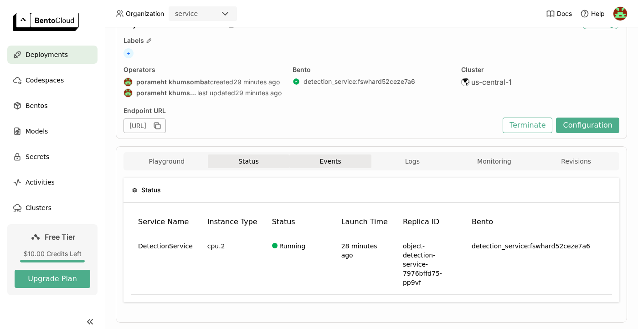
click at [320, 166] on button "Events" at bounding box center [331, 162] width 82 height 14
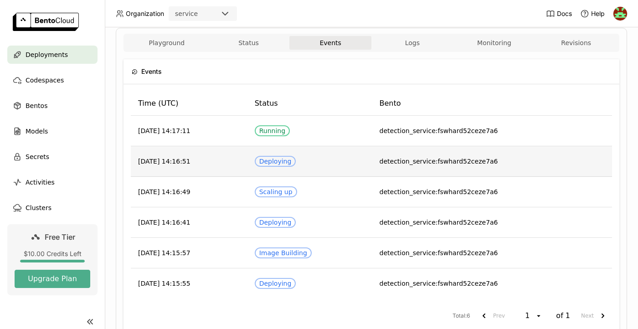
scroll to position [112, 0]
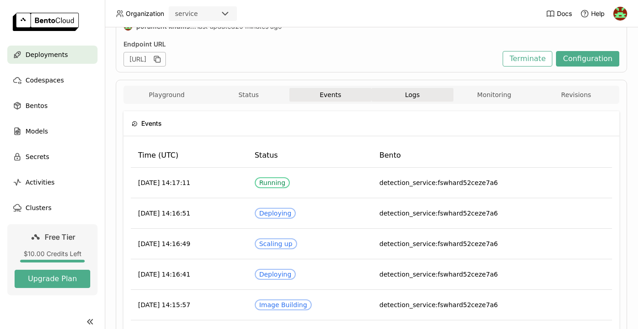
click at [415, 98] on span "Logs" at bounding box center [412, 95] width 15 height 8
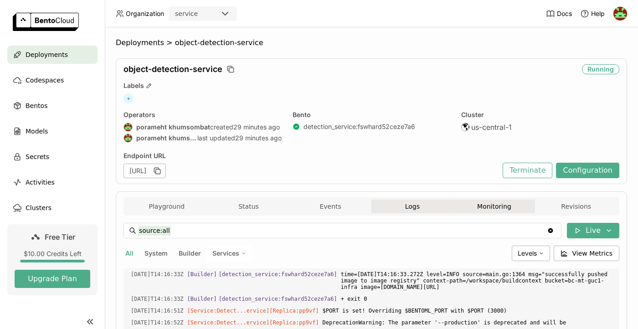
click at [492, 210] on button "Monitoring" at bounding box center [495, 207] width 82 height 14
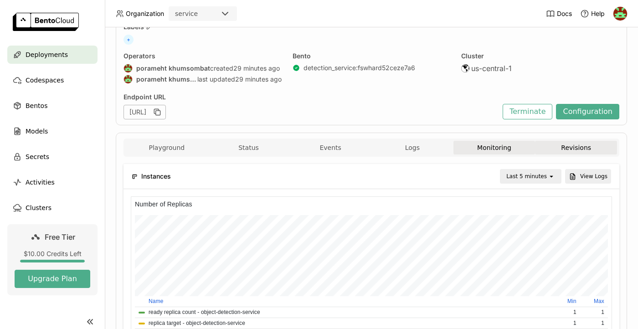
click at [572, 146] on button "Revisions" at bounding box center [576, 148] width 82 height 14
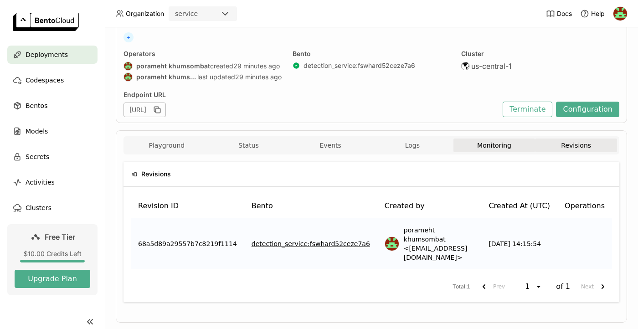
click at [521, 144] on button "Monitoring" at bounding box center [495, 146] width 82 height 14
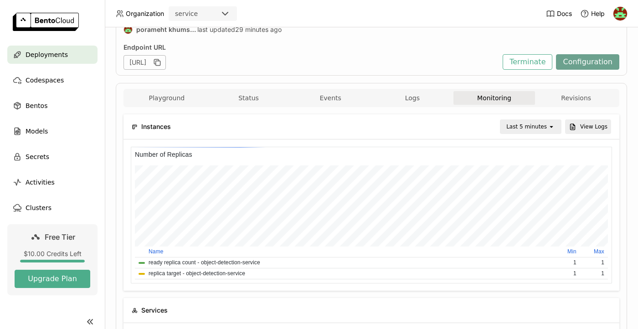
click at [588, 65] on button "Configuration" at bounding box center [587, 62] width 63 height 16
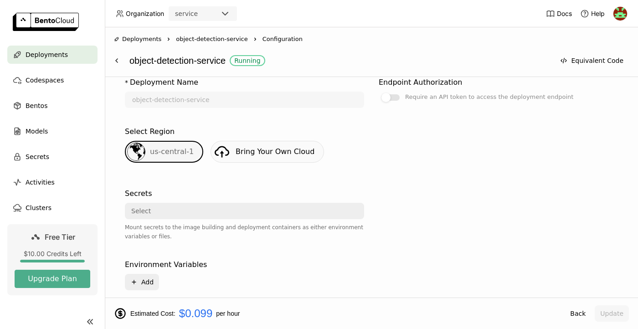
click at [272, 156] on div "Bring Your Own Cloud" at bounding box center [275, 151] width 79 height 11
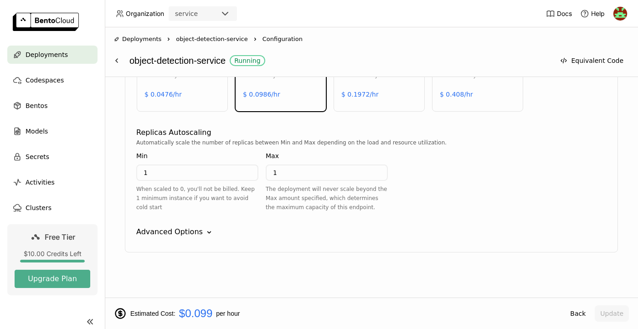
click at [196, 230] on div "Advanced Options" at bounding box center [169, 232] width 67 height 11
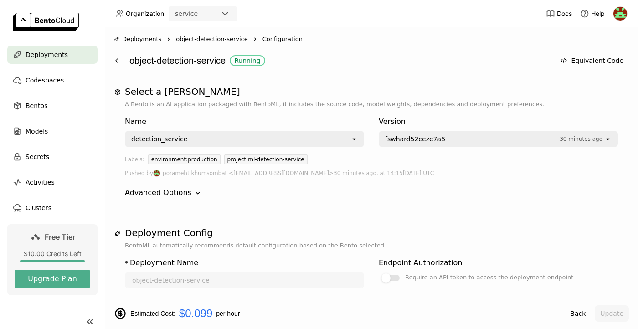
click at [342, 130] on div "Name detection_service open" at bounding box center [244, 130] width 239 height 35
click at [342, 136] on div "detection_service" at bounding box center [238, 139] width 225 height 15
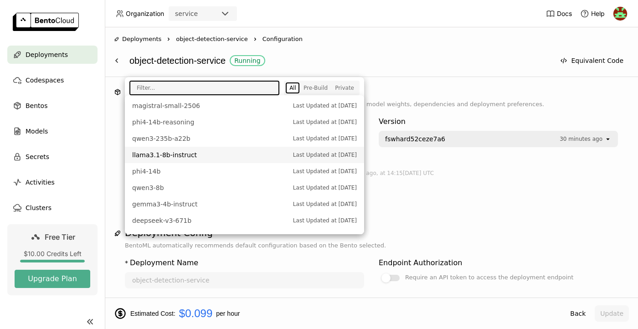
click at [459, 184] on div "Name detection_service open Version fswhard52ceze7a6 30 minutes ago open Labels…" at bounding box center [371, 157] width 493 height 97
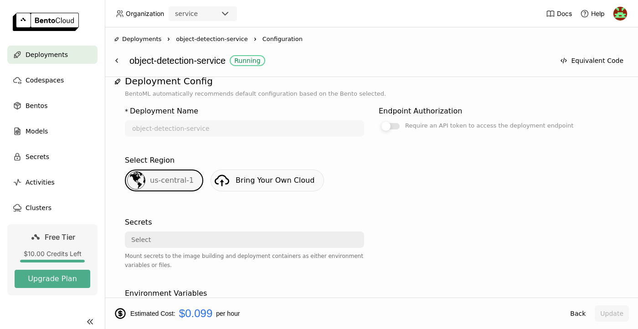
click at [394, 123] on div at bounding box center [391, 126] width 18 height 6
click at [379, 272] on input "Require an API token to access the deployment endpoint" at bounding box center [379, 272] width 0 height 0
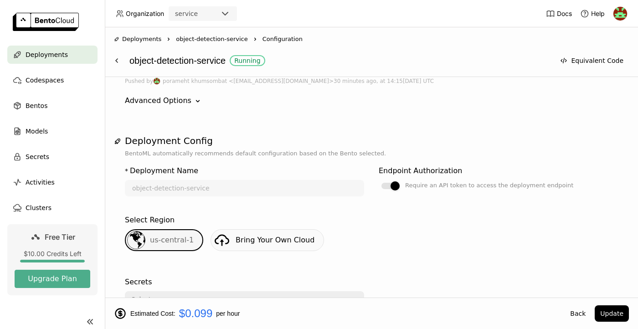
click at [236, 238] on span "Bring Your Own Cloud" at bounding box center [275, 240] width 79 height 9
